Goal: Transaction & Acquisition: Purchase product/service

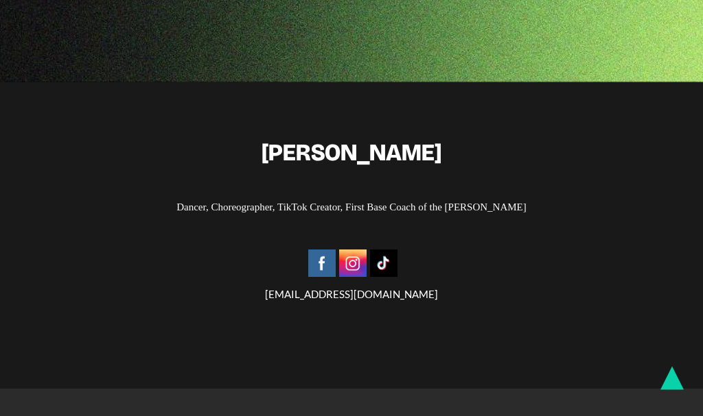
scroll to position [1093, 0]
